Goal: Navigation & Orientation: Find specific page/section

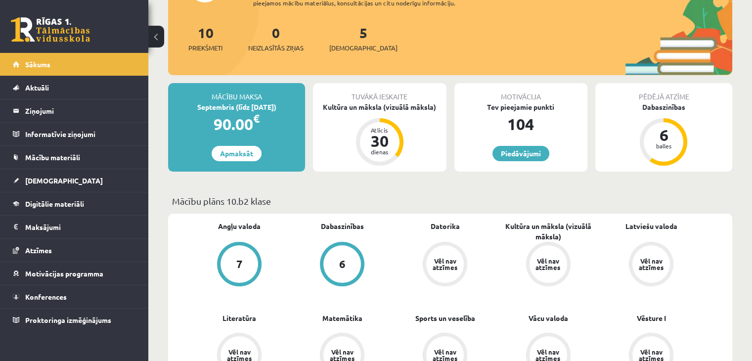
scroll to position [107, 0]
click at [108, 202] on link "Digitālie materiāli" at bounding box center [74, 203] width 123 height 23
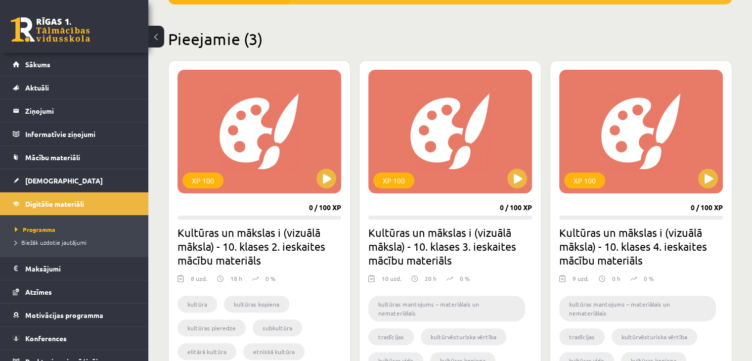
scroll to position [222, 0]
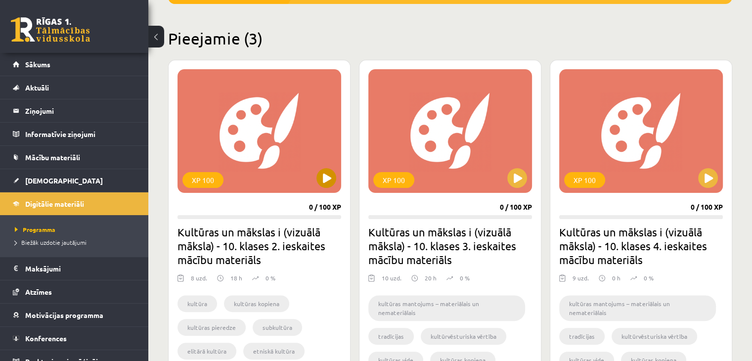
click at [252, 132] on div "XP 100" at bounding box center [259, 131] width 164 height 124
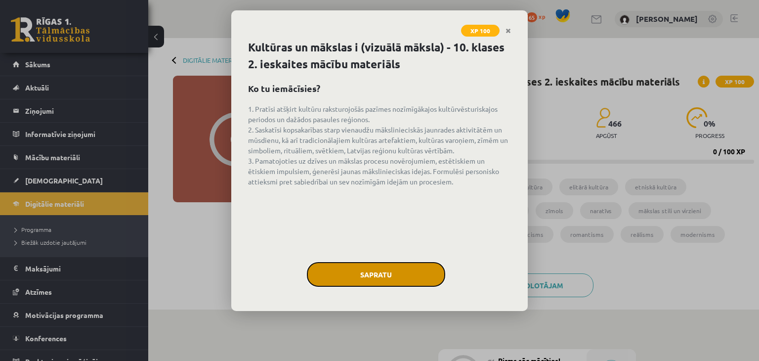
click at [383, 275] on button "Sapratu" at bounding box center [376, 274] width 138 height 25
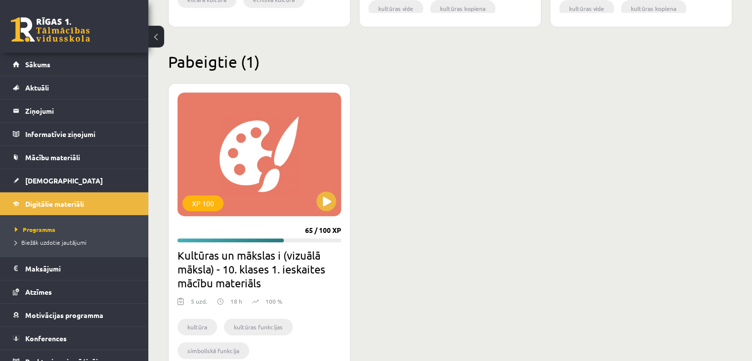
scroll to position [634, 0]
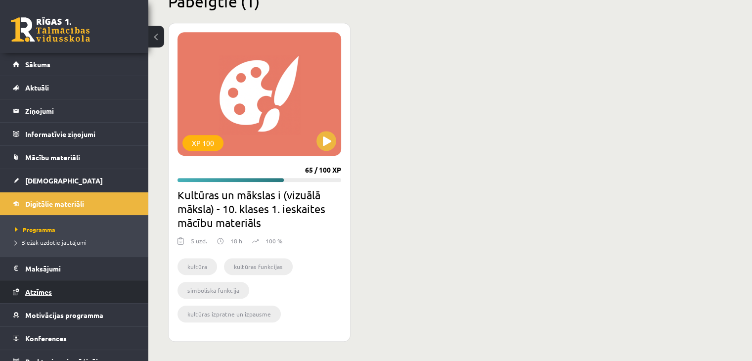
click at [63, 299] on link "Atzīmes" at bounding box center [74, 291] width 123 height 23
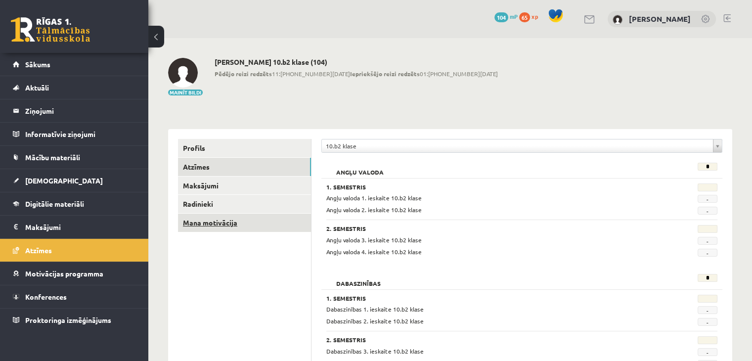
click at [245, 222] on link "Mana motivācija" at bounding box center [244, 223] width 133 height 18
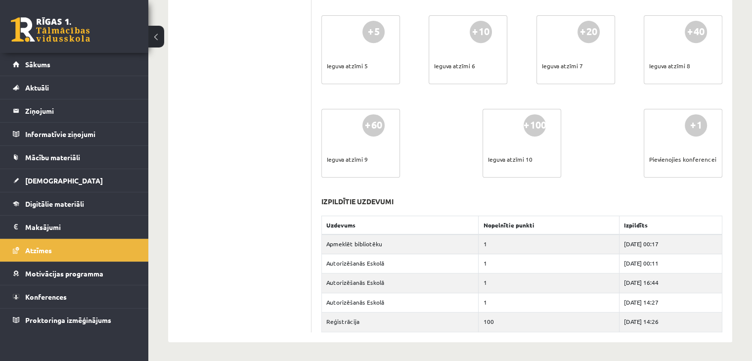
scroll to position [445, 0]
click at [395, 244] on td "Apmeklēt bibliotēku" at bounding box center [400, 244] width 157 height 20
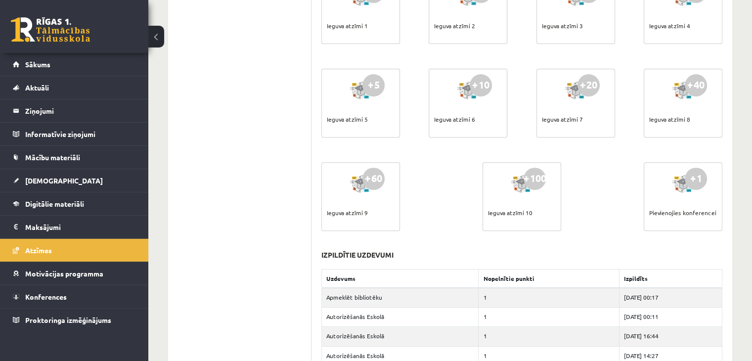
scroll to position [394, 0]
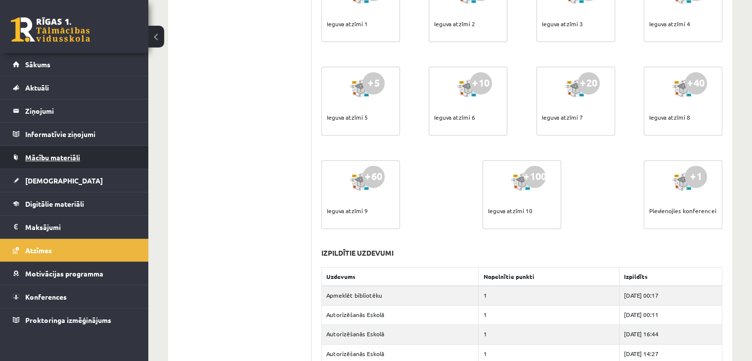
click at [100, 159] on link "Mācību materiāli" at bounding box center [74, 157] width 123 height 23
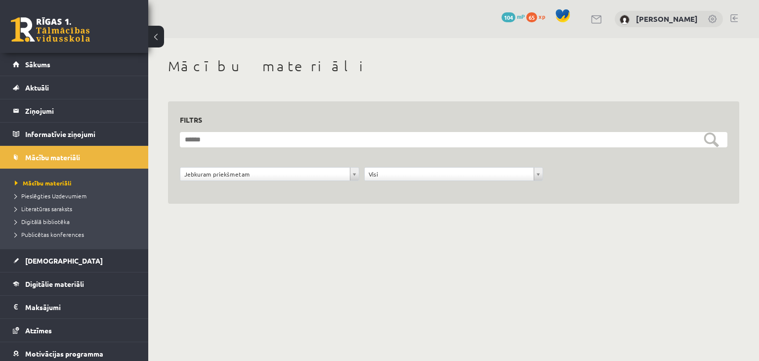
click at [61, 226] on li "Digitālā bibliotēka" at bounding box center [77, 221] width 124 height 13
click at [64, 221] on span "Digitālā bibliotēka" at bounding box center [46, 222] width 63 height 8
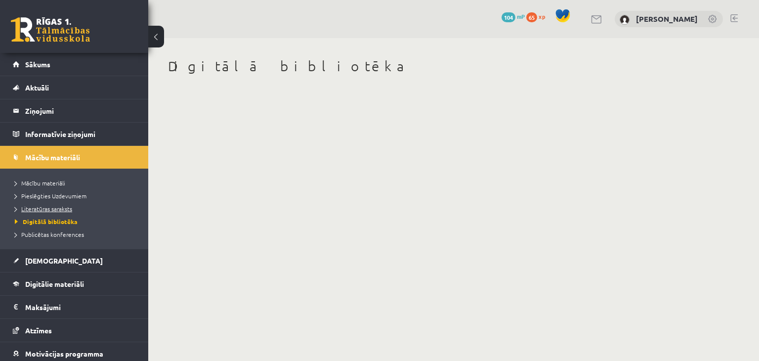
click at [61, 210] on span "Literatūras saraksts" at bounding box center [43, 209] width 57 height 8
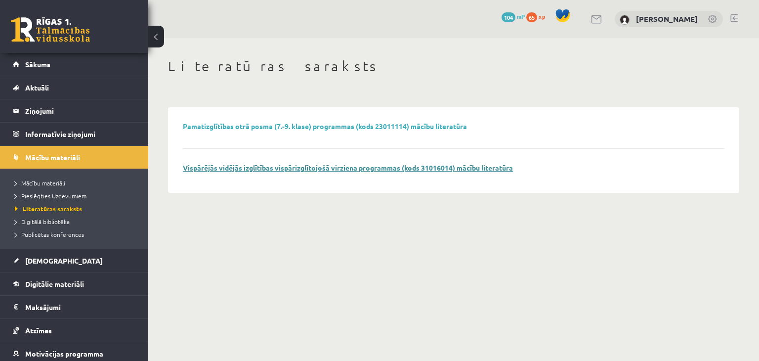
click at [334, 170] on link "Vispārējās vidējās izglītības vispārizglītojošā virziena programmas (kods 31016…" at bounding box center [348, 167] width 330 height 9
click at [56, 210] on span "Literatūras saraksts" at bounding box center [48, 209] width 67 height 8
click at [54, 221] on span "Digitālā bibliotēka" at bounding box center [42, 222] width 55 height 8
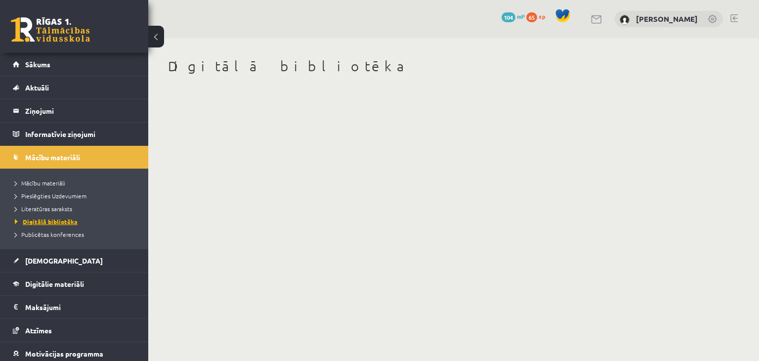
scroll to position [49, 0]
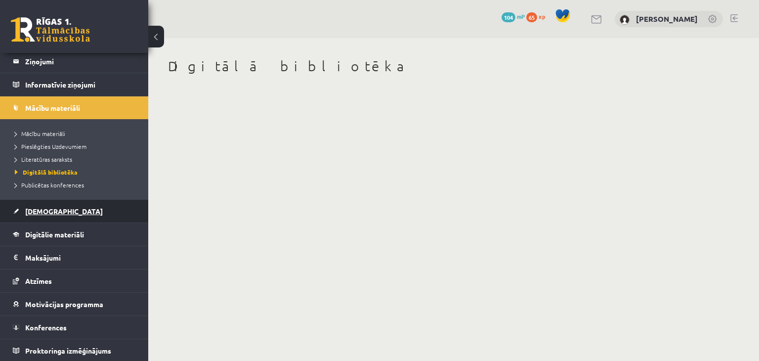
click at [67, 213] on link "[DEMOGRAPHIC_DATA]" at bounding box center [74, 211] width 123 height 23
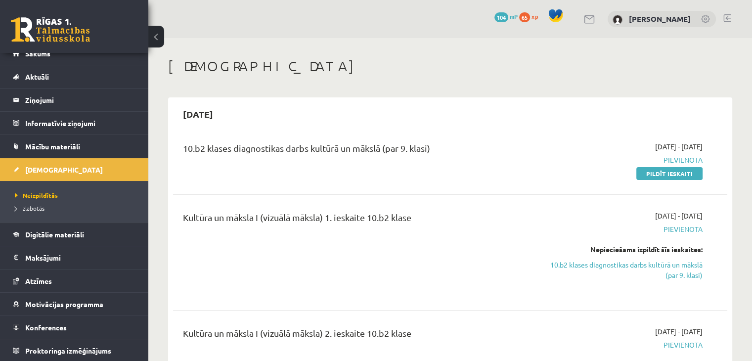
click at [508, 16] on span "104" at bounding box center [501, 17] width 14 height 10
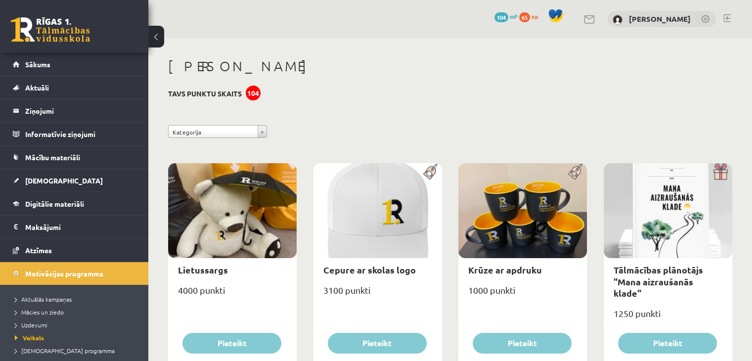
click at [256, 141] on div "**********" at bounding box center [450, 134] width 579 height 18
